Goal: Task Accomplishment & Management: Manage account settings

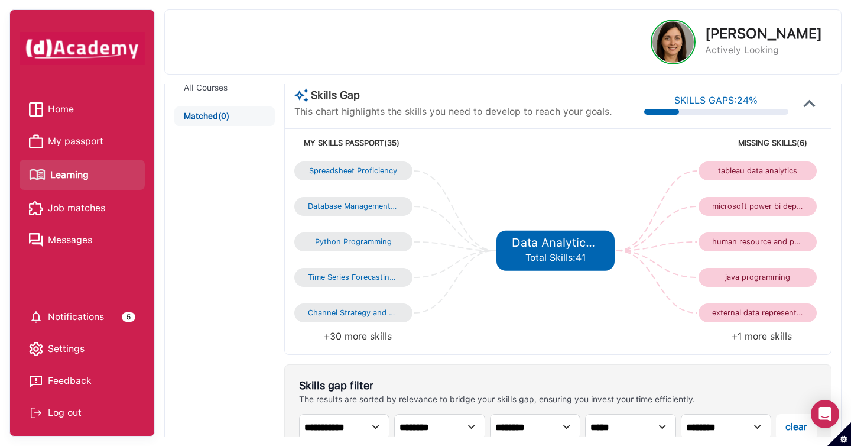
scroll to position [105, 0]
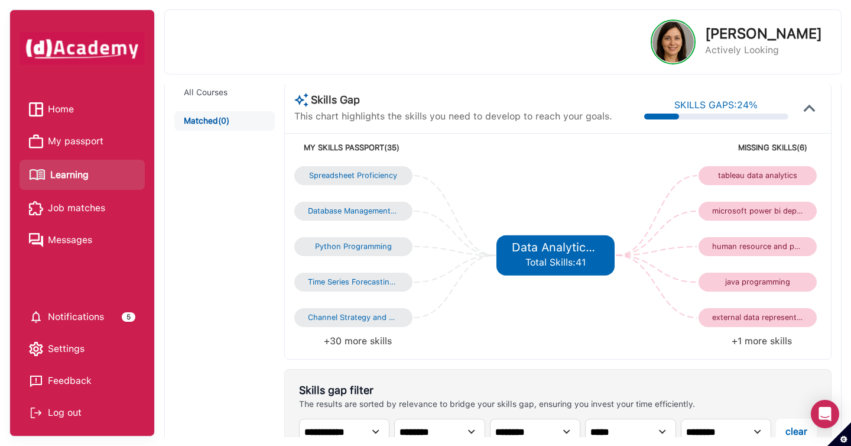
click at [92, 150] on li "My passport" at bounding box center [81, 141] width 125 height 27
click at [97, 143] on span "My passport" at bounding box center [76, 141] width 56 height 18
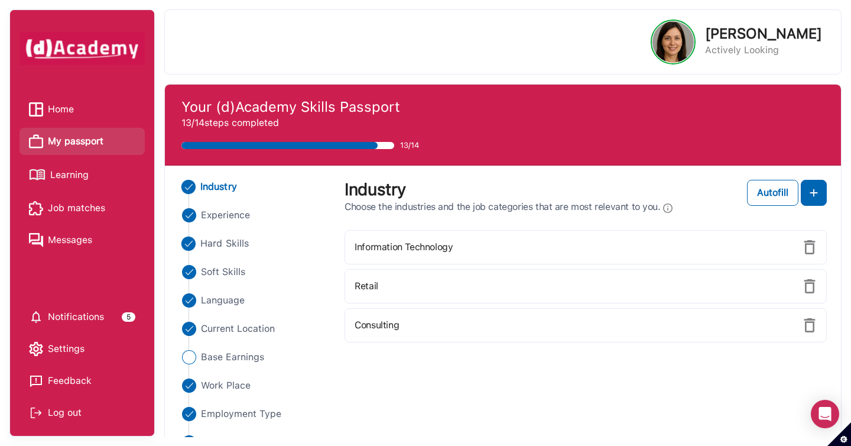
click at [239, 243] on span "Hard Skills" at bounding box center [224, 243] width 48 height 14
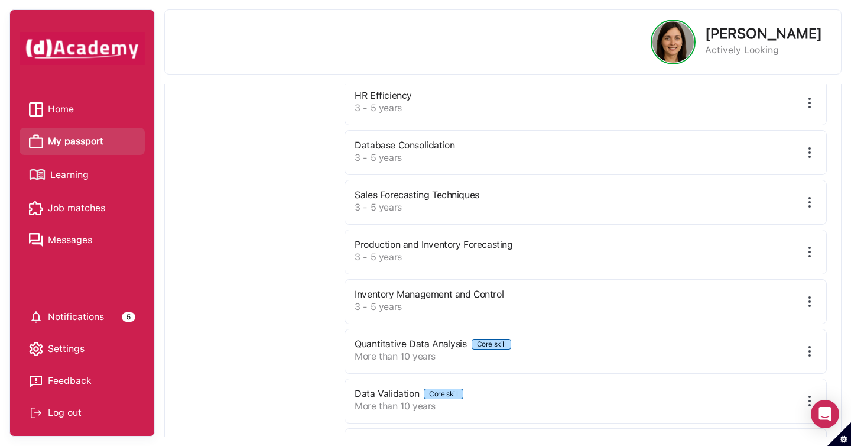
scroll to position [447, 0]
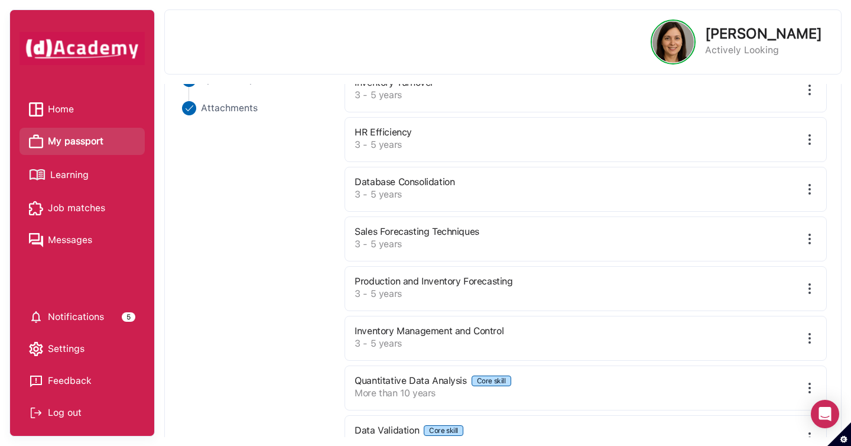
click at [809, 184] on img at bounding box center [809, 189] width 14 height 14
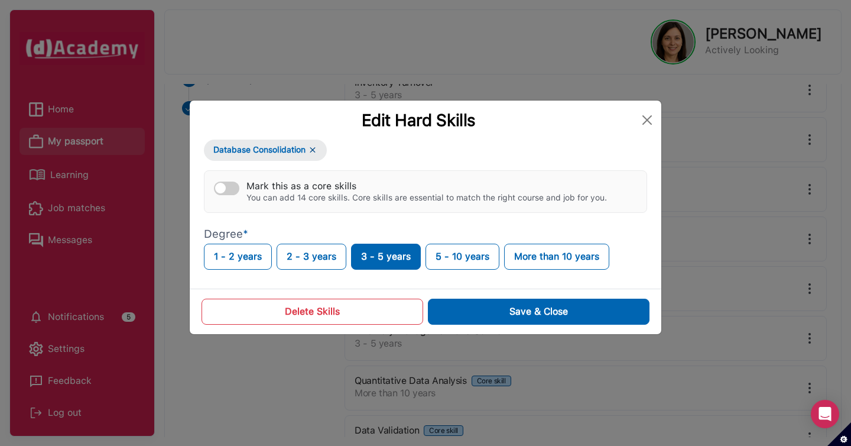
click at [393, 318] on button "Delete Skills" at bounding box center [312, 311] width 222 height 26
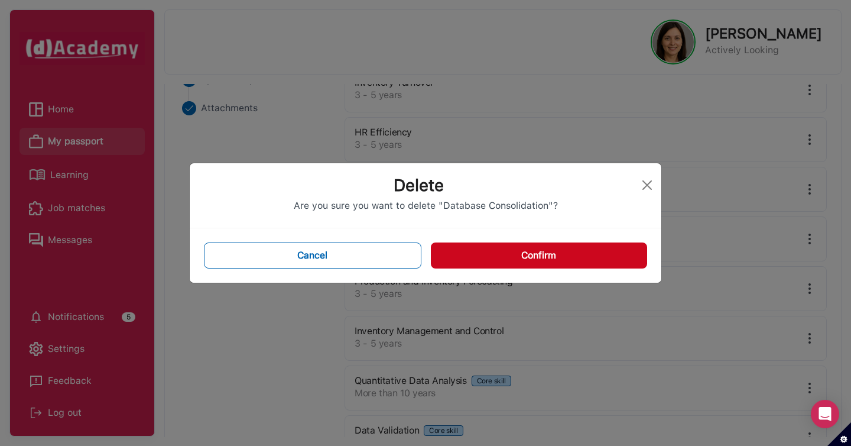
click at [536, 261] on button "Confirm" at bounding box center [539, 255] width 216 height 26
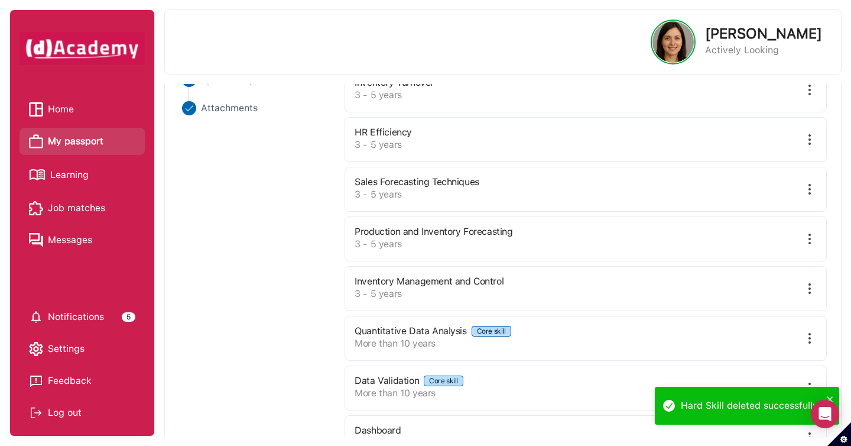
click at [82, 182] on span "Learning" at bounding box center [69, 175] width 38 height 18
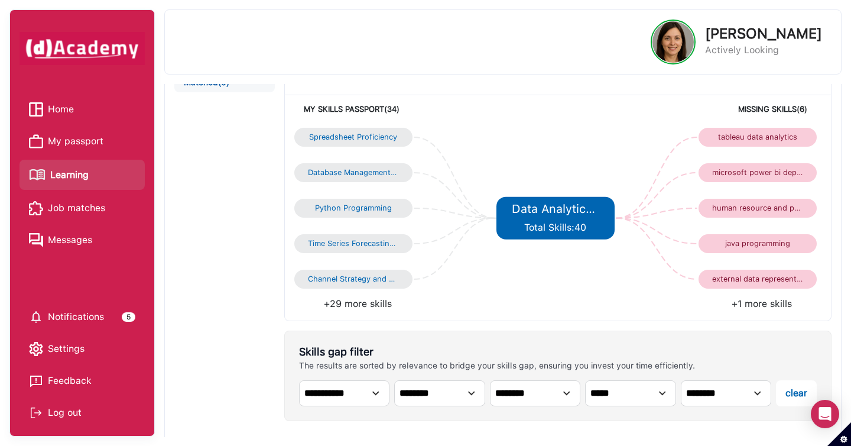
scroll to position [147, 0]
